Goal: Information Seeking & Learning: Learn about a topic

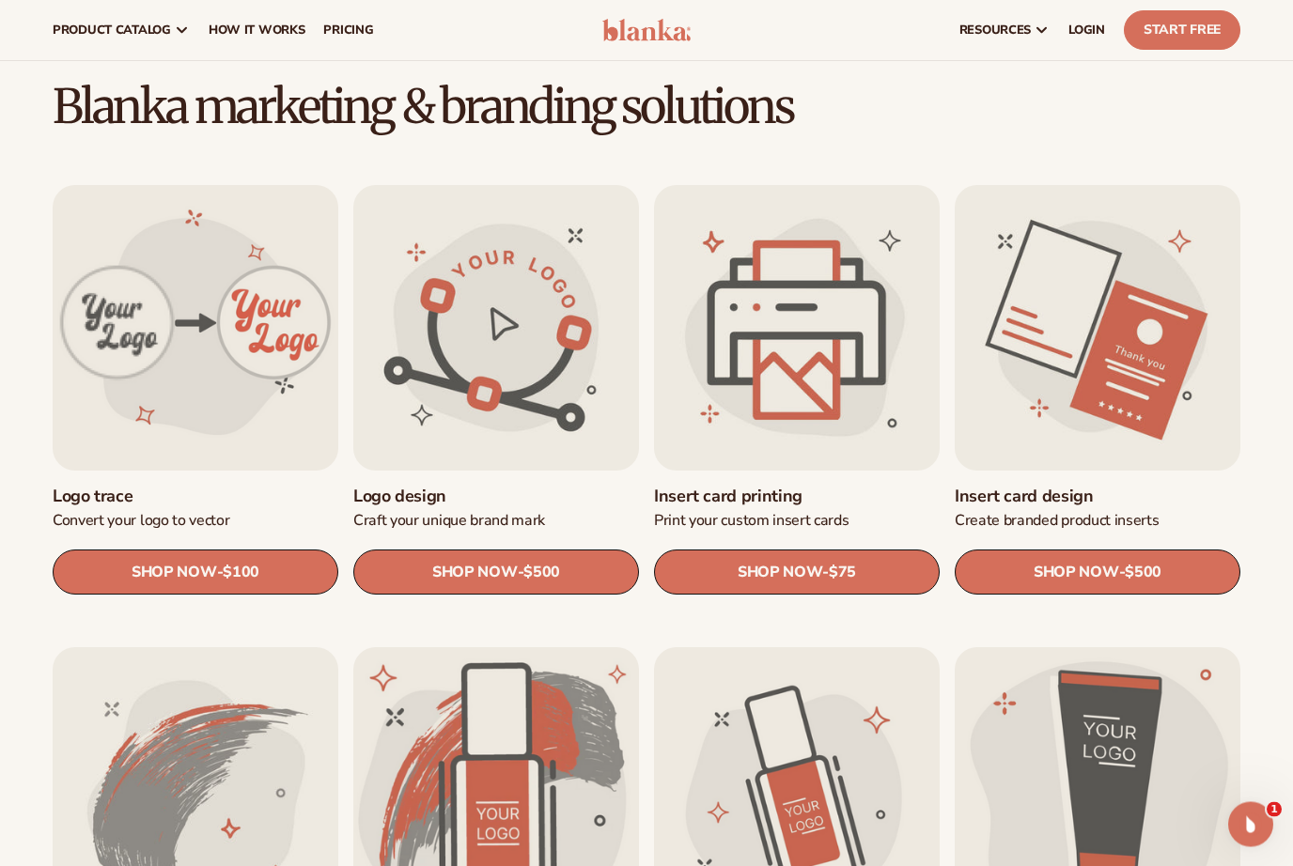
scroll to position [465, 0]
click at [832, 486] on link "Insert card printing" at bounding box center [797, 497] width 286 height 22
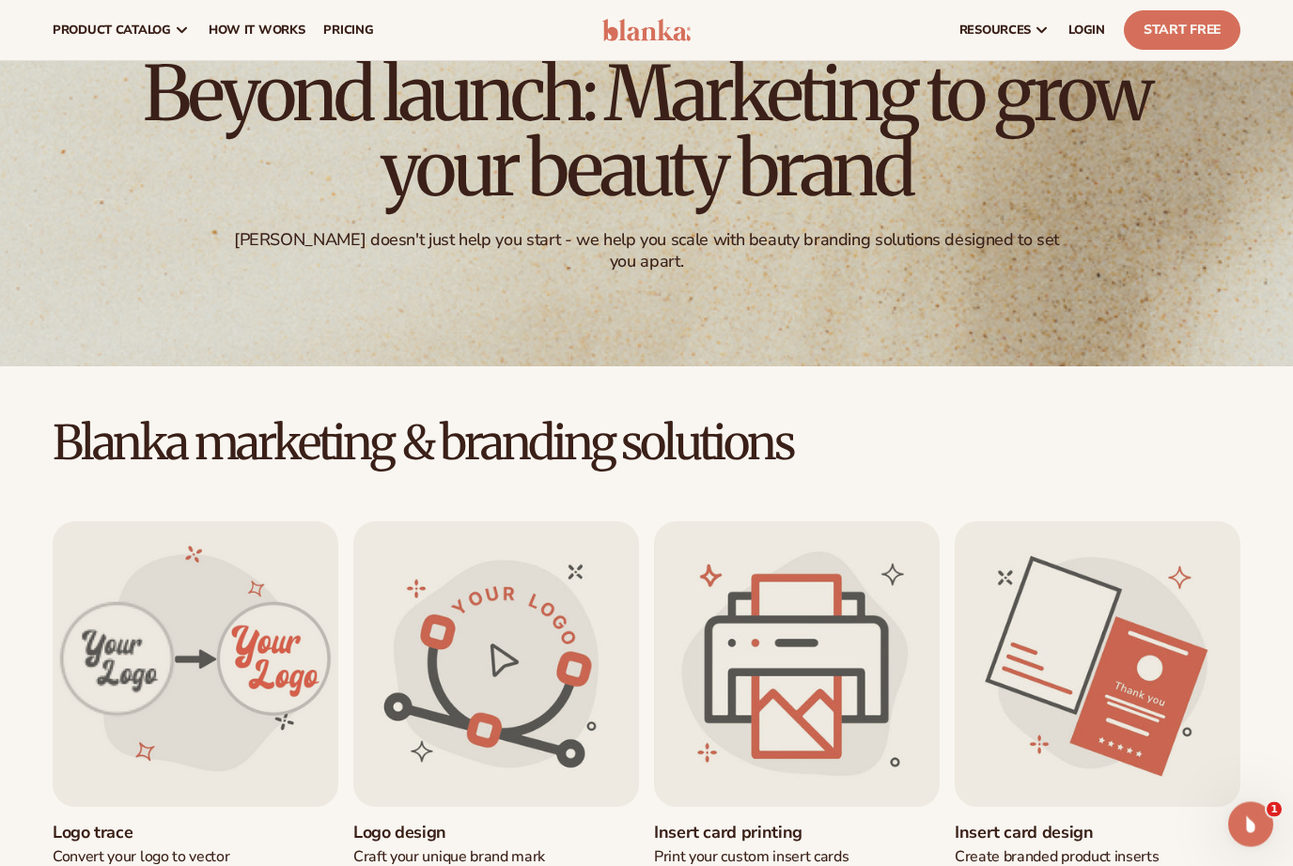
scroll to position [0, 0]
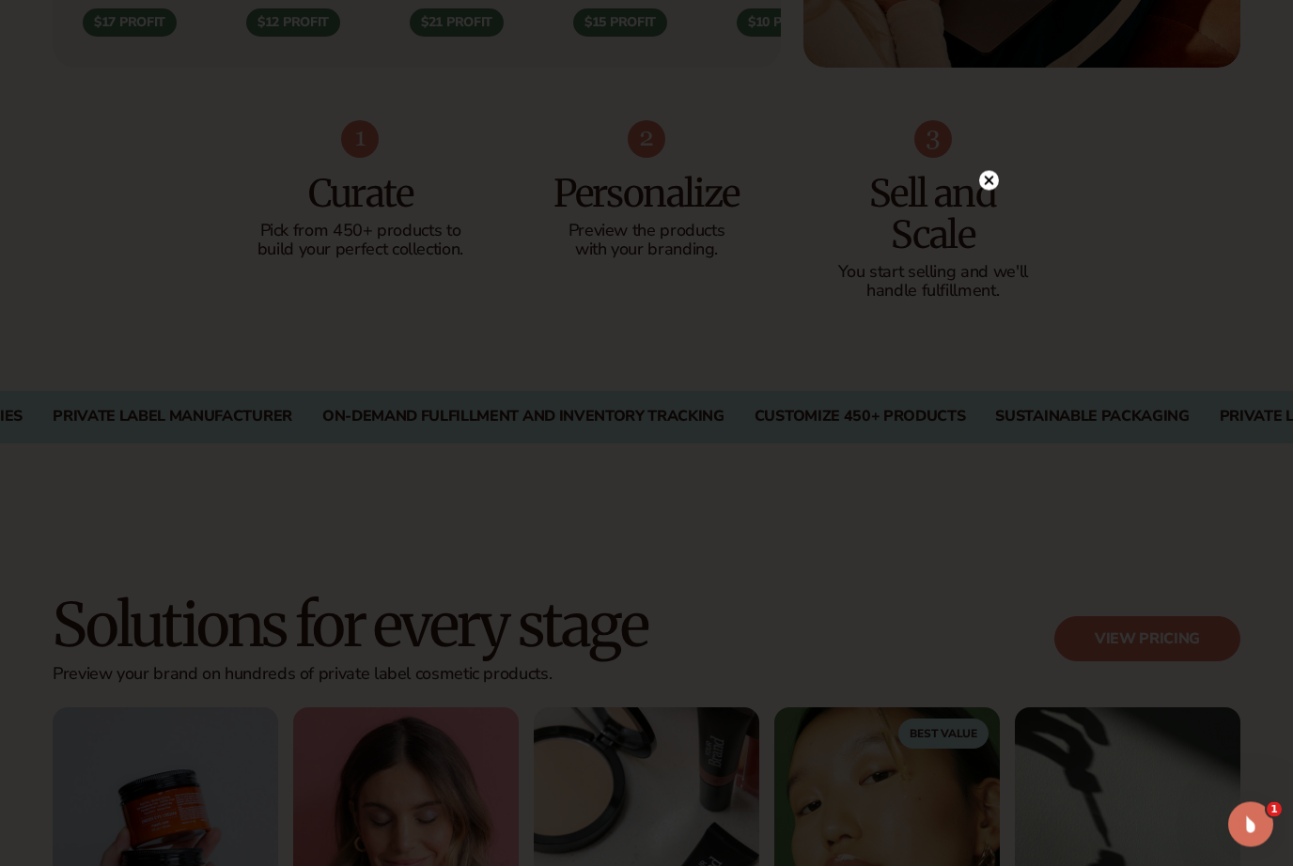
scroll to position [1161, 0]
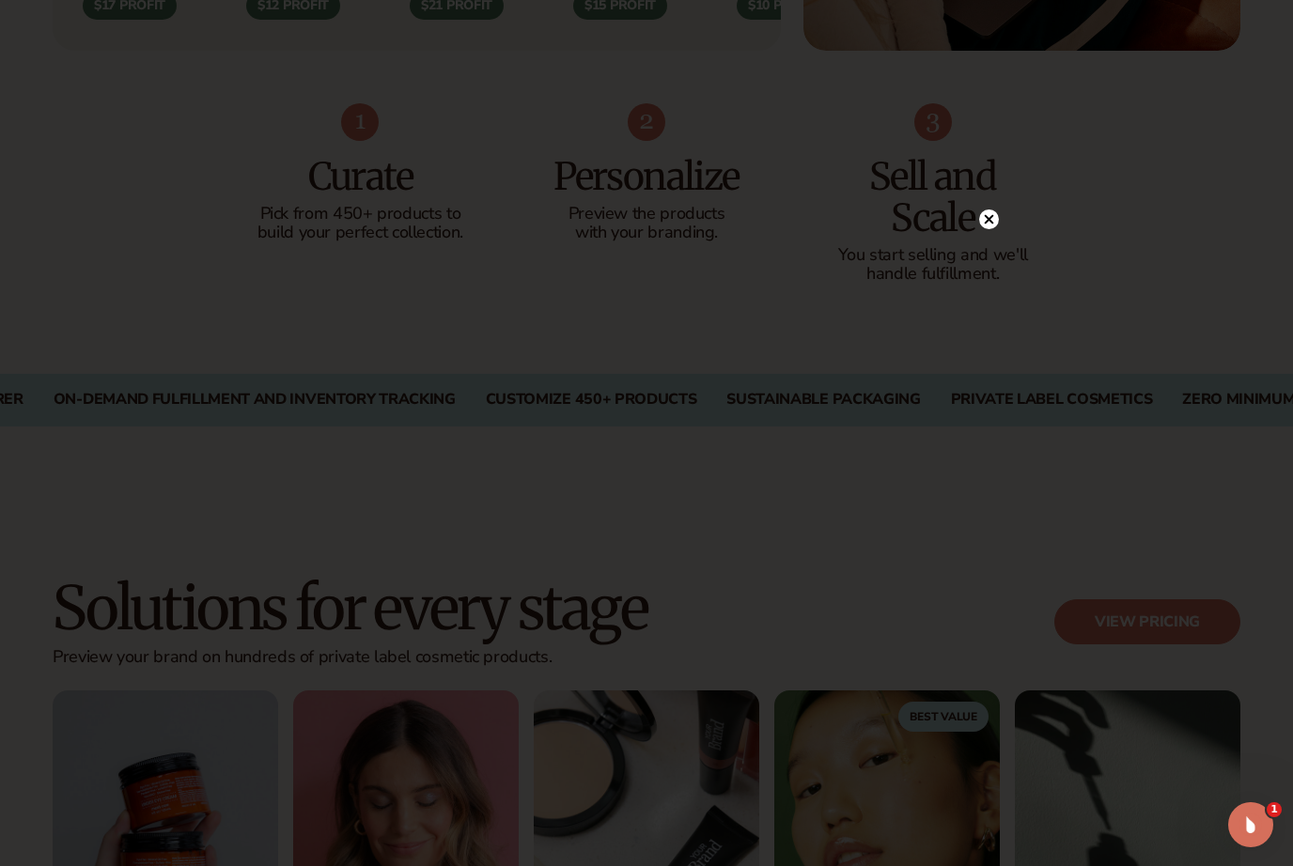
click at [990, 229] on circle at bounding box center [989, 220] width 20 height 20
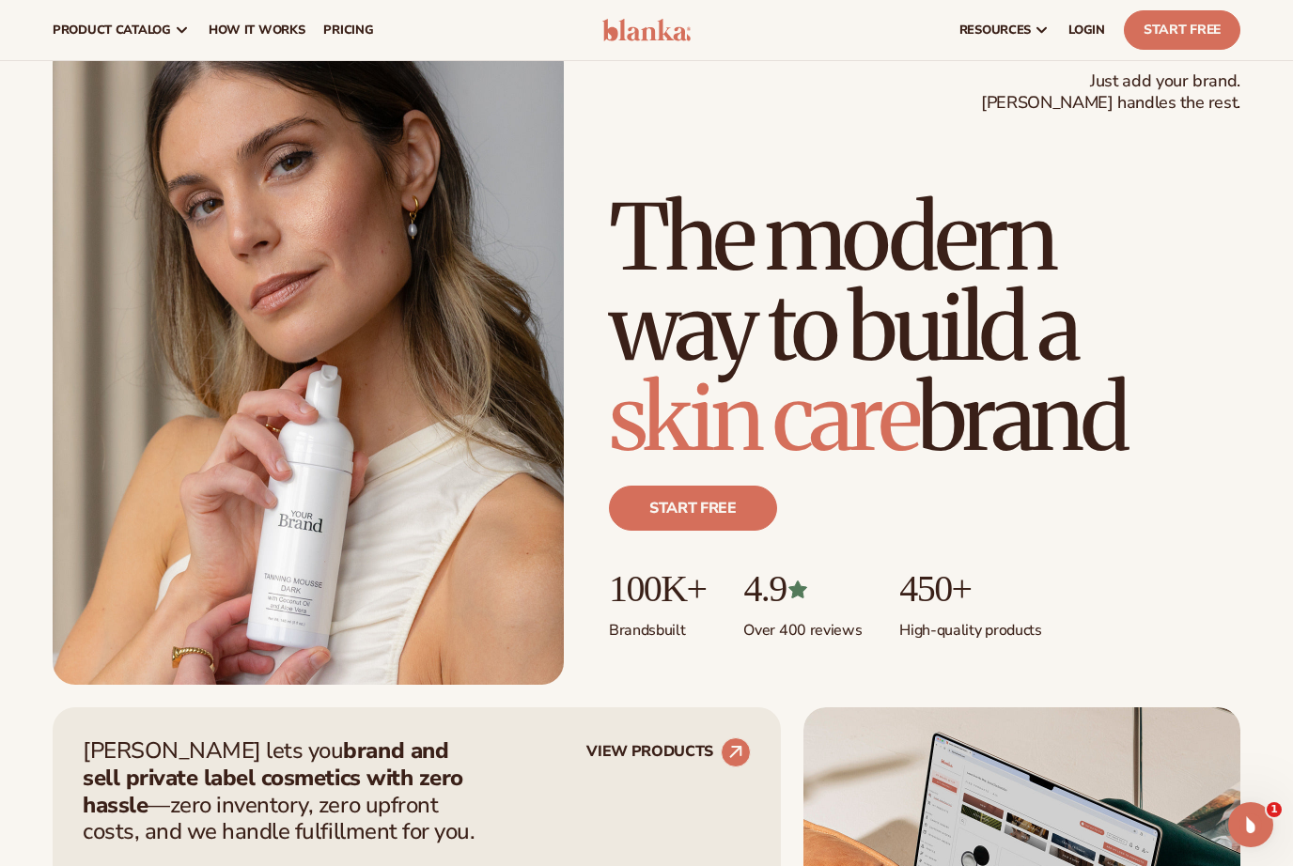
scroll to position [0, 0]
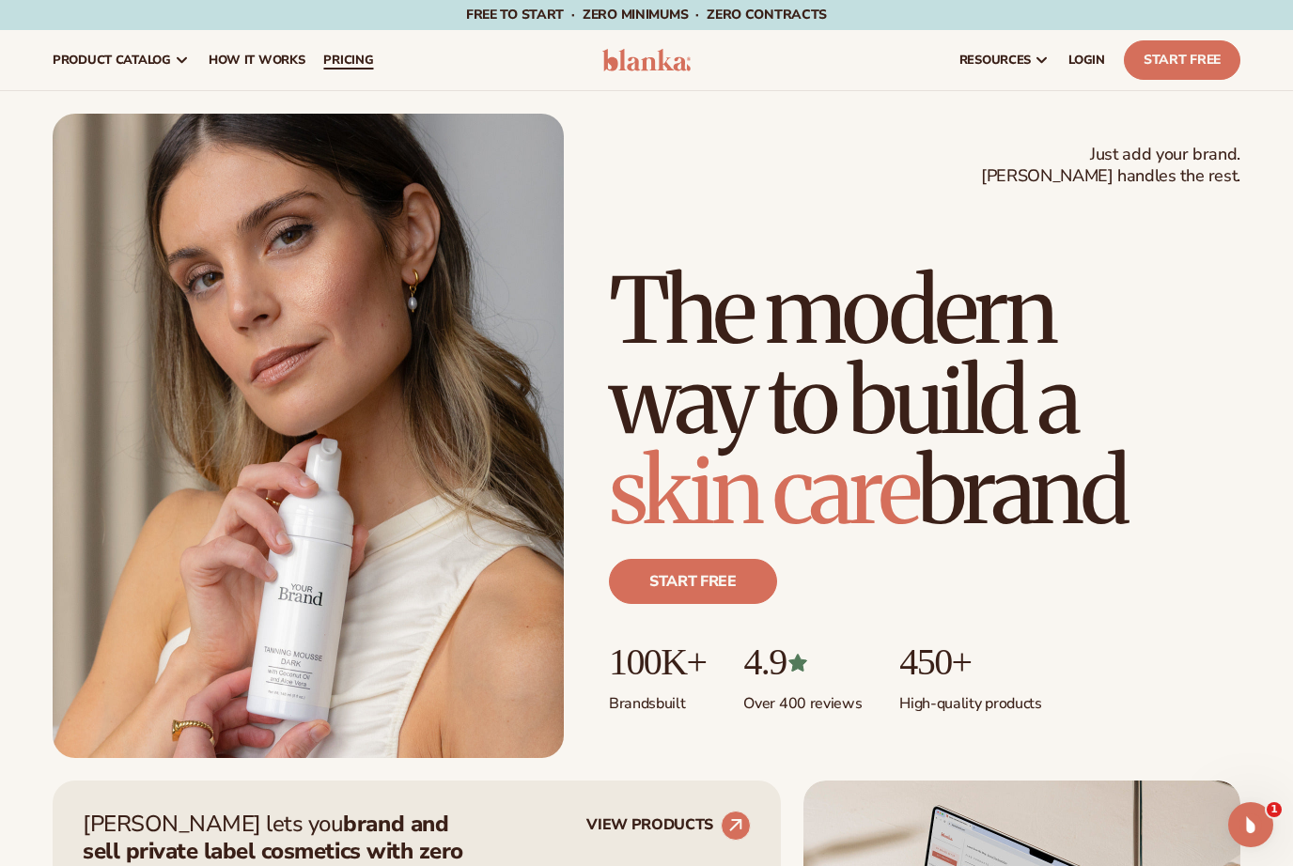
click at [335, 53] on span "pricing" at bounding box center [348, 60] width 50 height 15
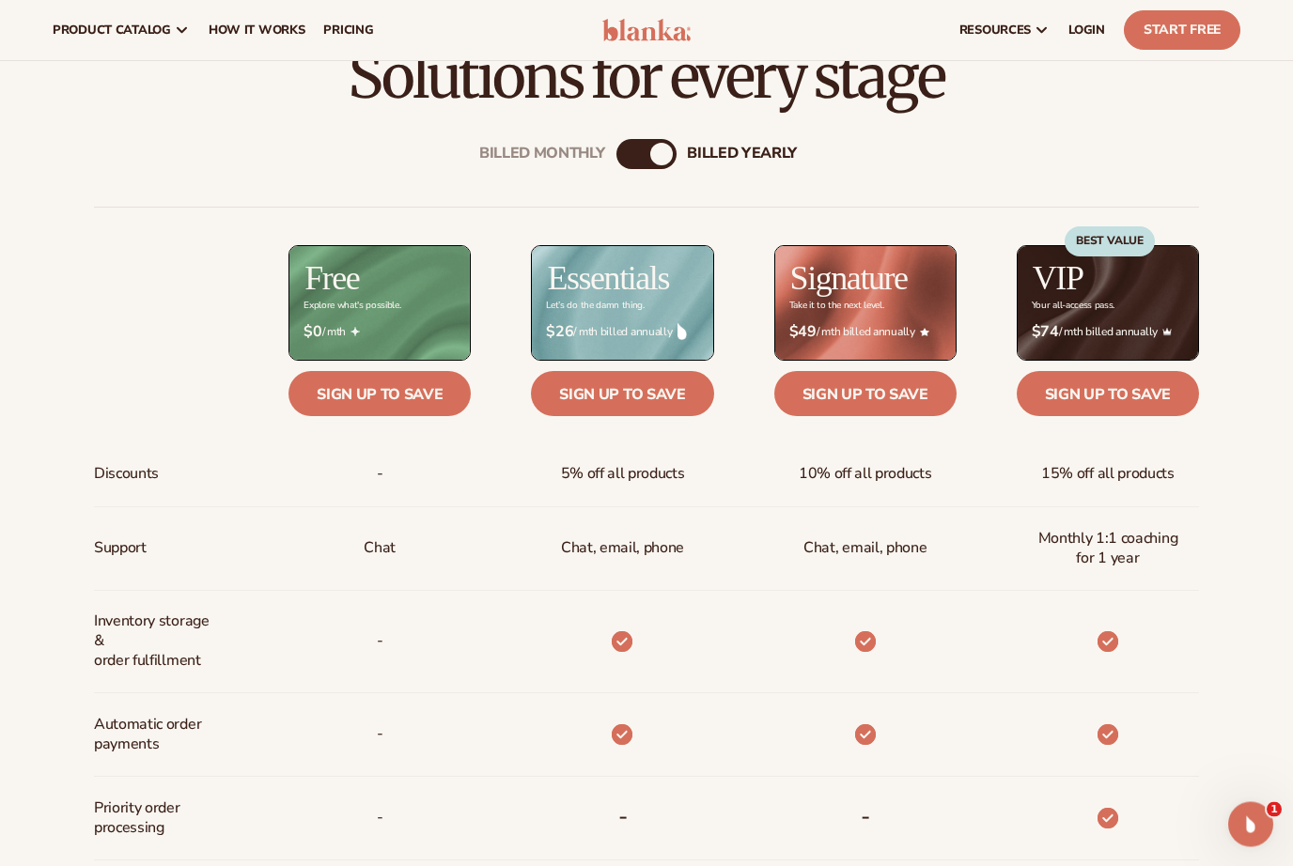
scroll to position [575, 0]
click at [653, 150] on div "billed Yearly" at bounding box center [661, 154] width 23 height 23
click at [652, 158] on div "billed Yearly" at bounding box center [661, 154] width 23 height 23
click at [617, 151] on div "Billed Monthly" at bounding box center [627, 154] width 23 height 23
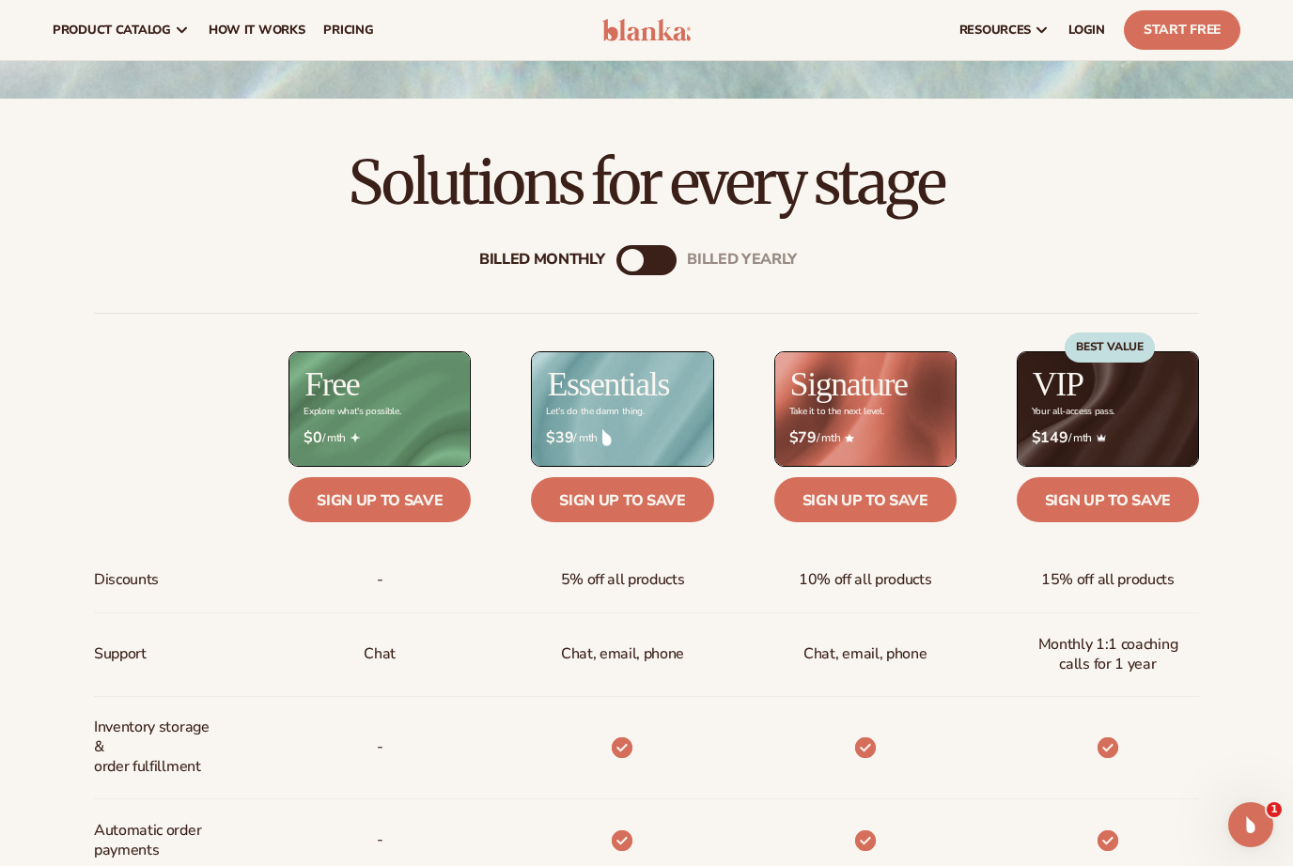
scroll to position [468, 0]
click at [671, 260] on div "billed Yearly" at bounding box center [665, 261] width 23 height 23
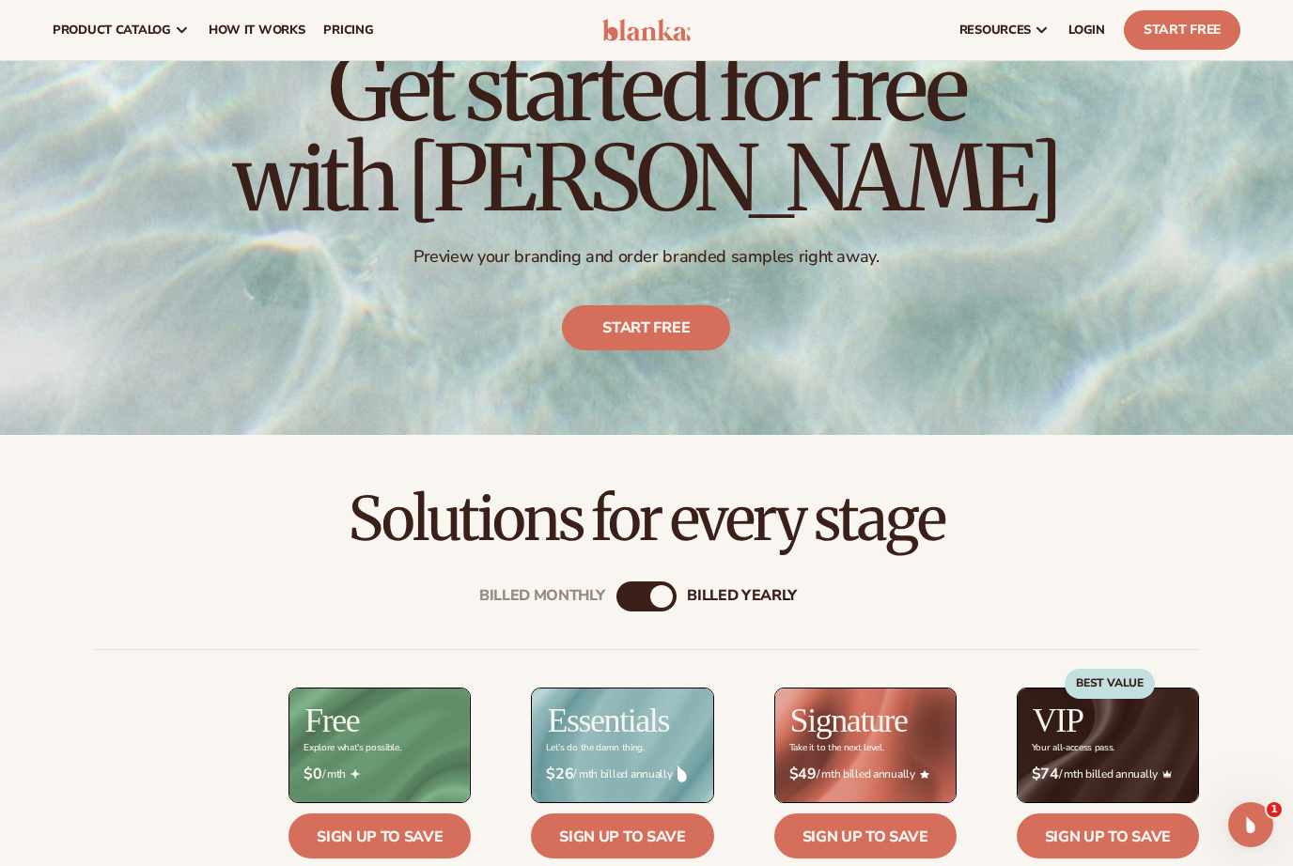
scroll to position [0, 0]
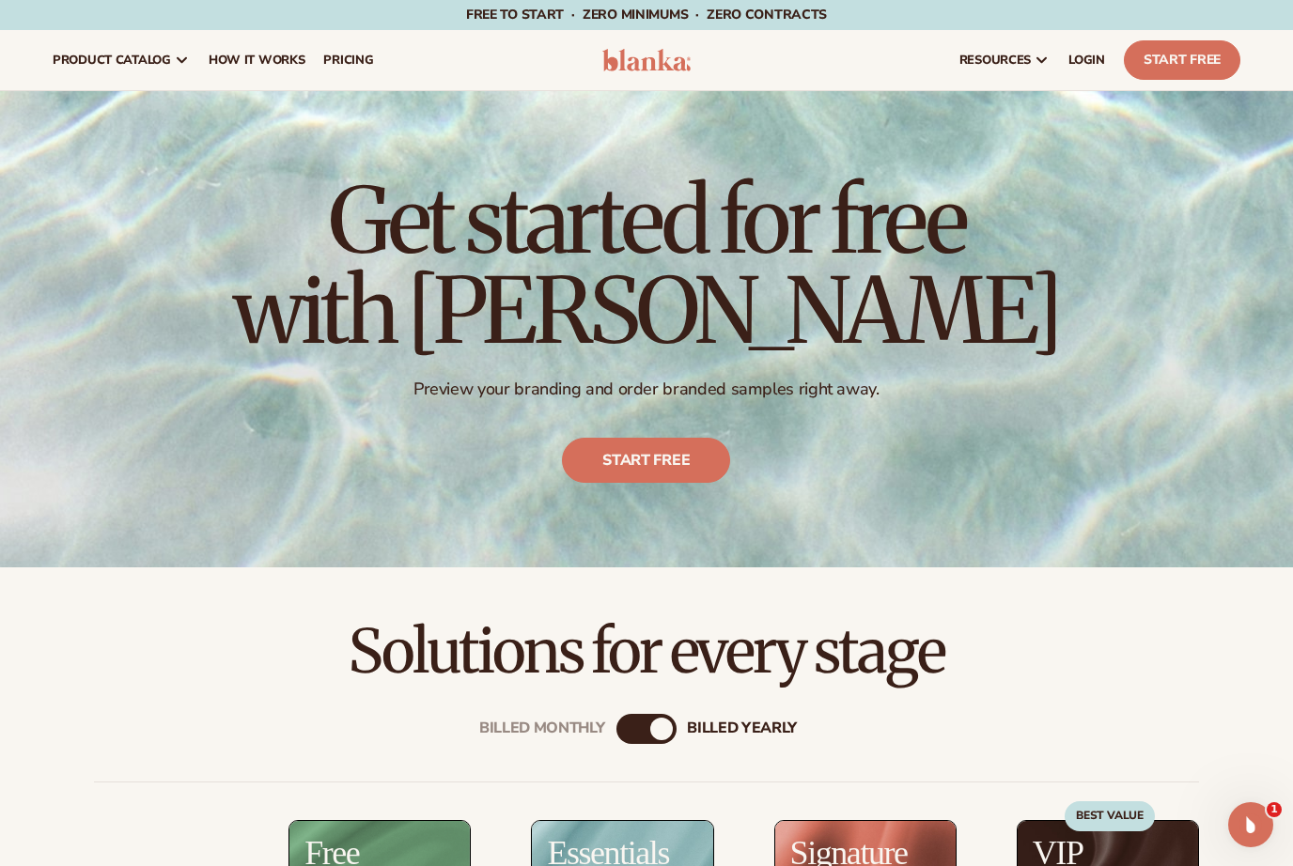
click at [646, 57] on img at bounding box center [646, 60] width 88 height 23
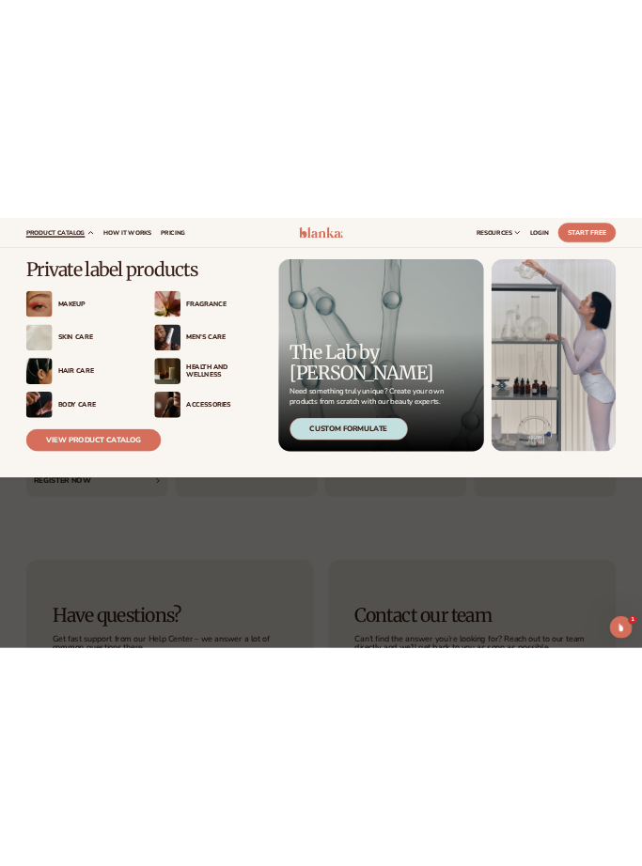
scroll to position [7623, 0]
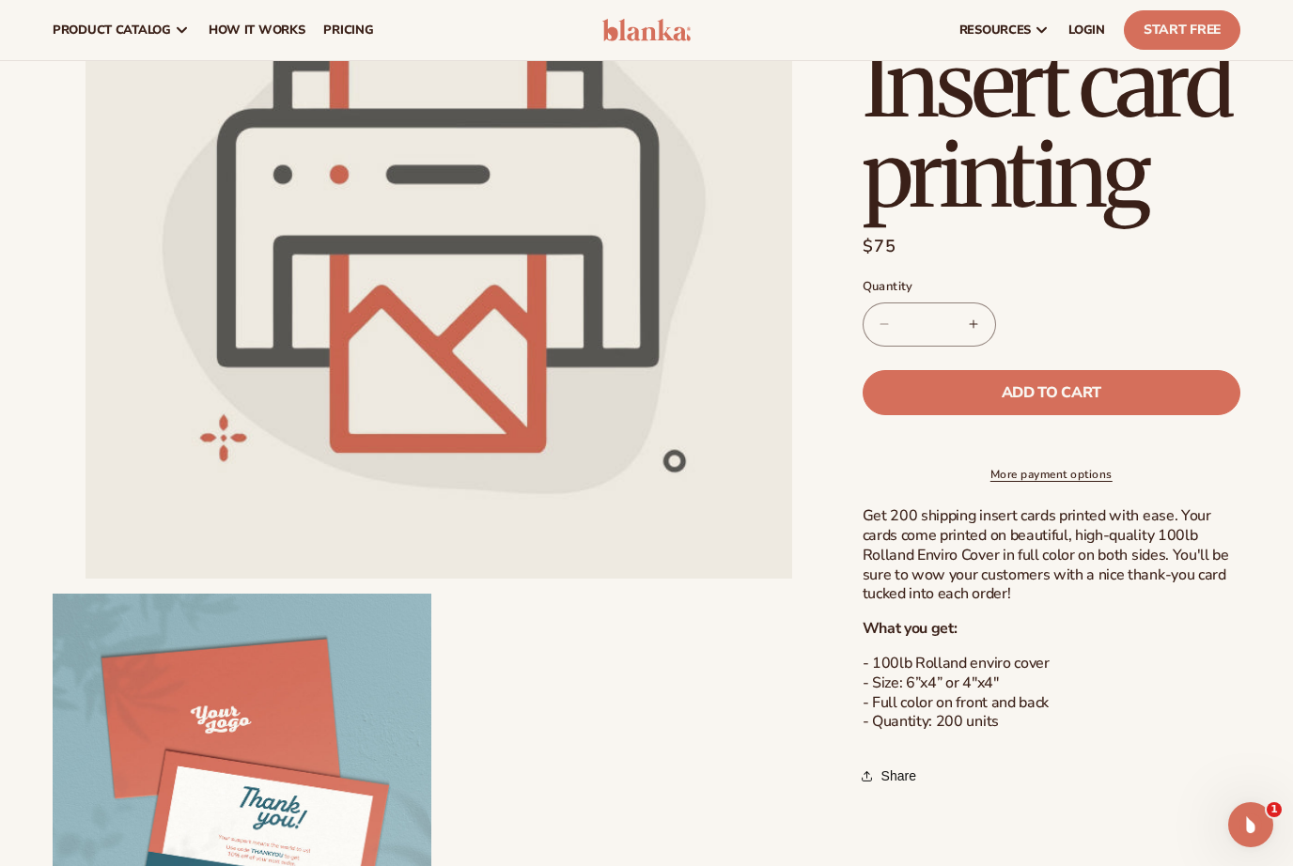
scroll to position [271, 0]
